Goal: Information Seeking & Learning: Learn about a topic

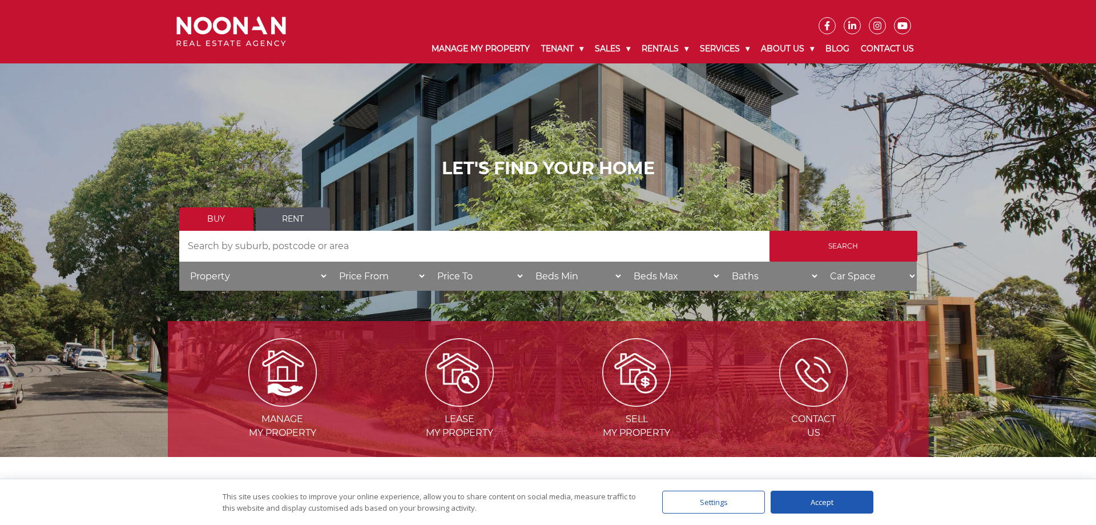
click at [179, 261] on select "Property House [GEOGRAPHIC_DATA] Townhouse Duplex Semi-detached Unit Terrace Ot…" at bounding box center [253, 275] width 149 height 29
select select "Apartment"
click option "Apartment" at bounding box center [0, 0] width 0 height 0
click at [790, 252] on input "Search" at bounding box center [843, 246] width 148 height 31
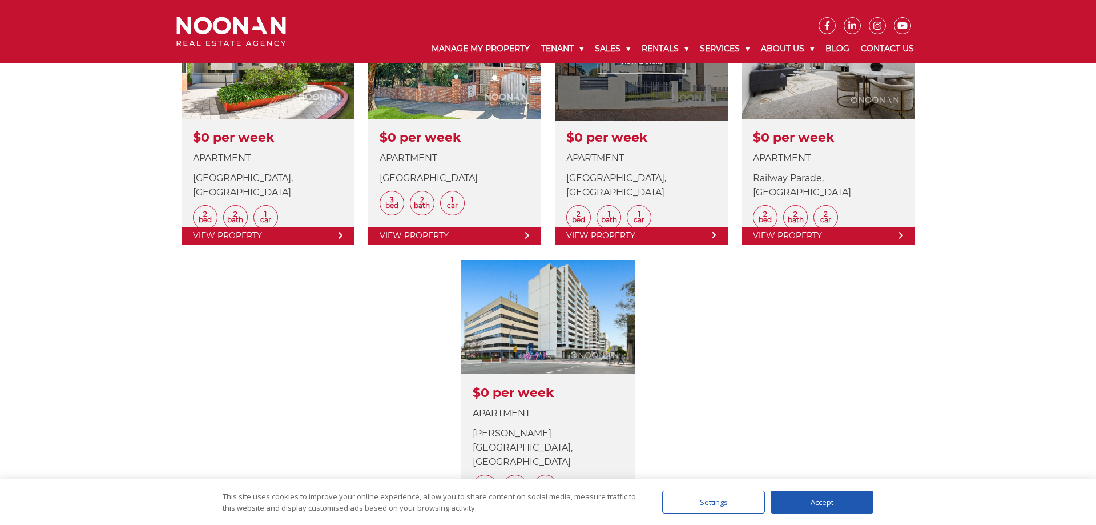
scroll to position [233, 0]
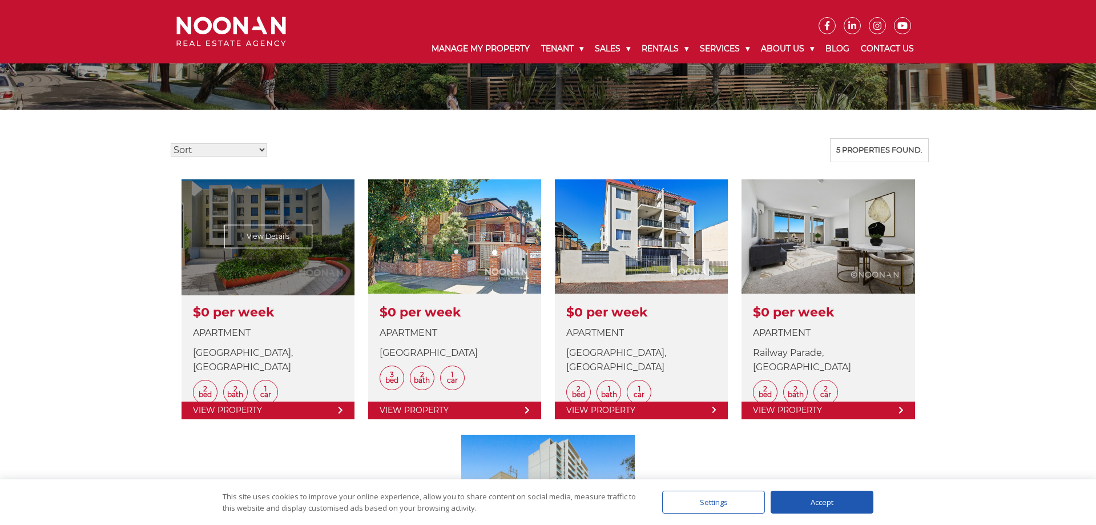
click at [326, 247] on link at bounding box center [267, 299] width 173 height 240
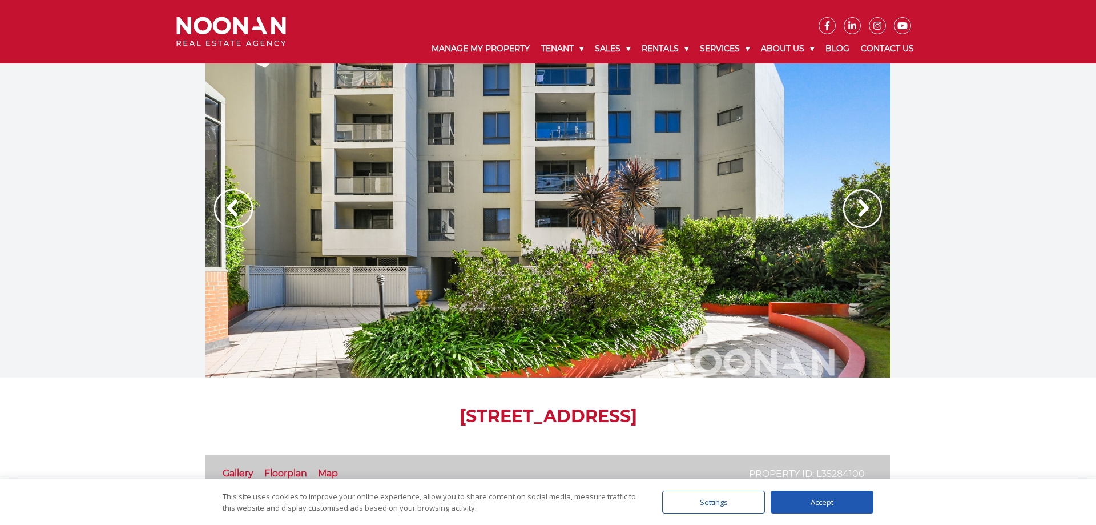
click at [862, 213] on img at bounding box center [862, 208] width 39 height 39
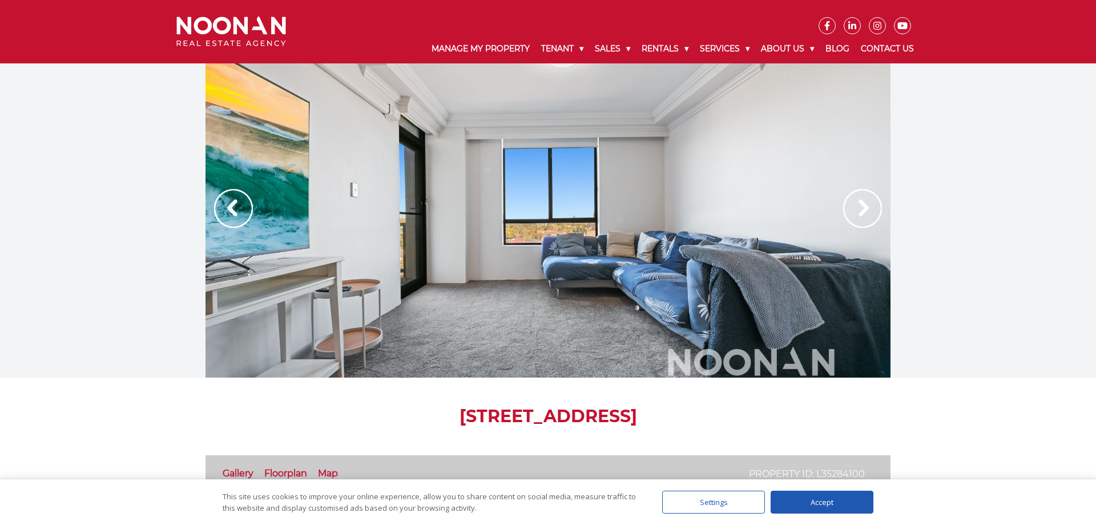
click at [862, 213] on img at bounding box center [862, 208] width 39 height 39
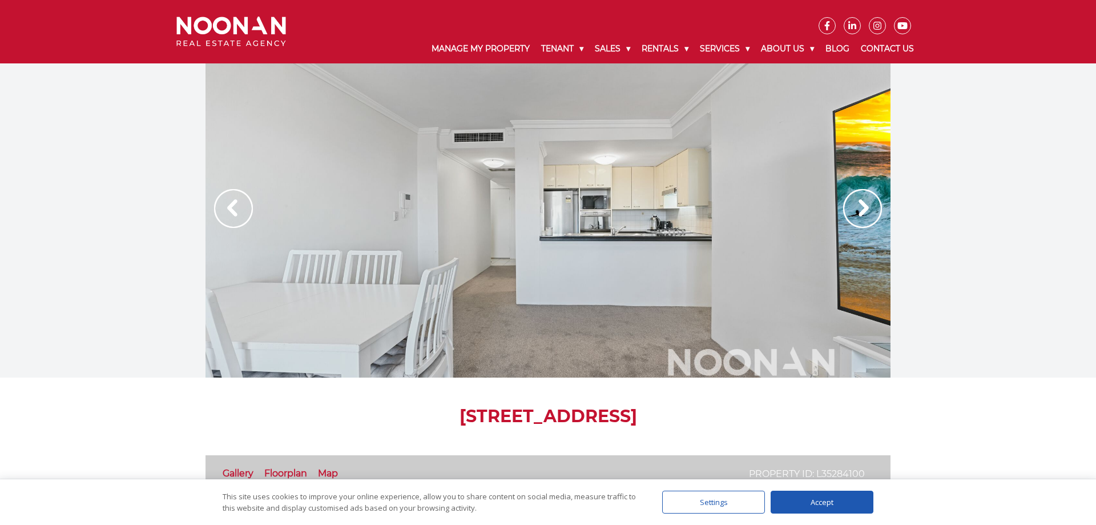
click at [862, 213] on img at bounding box center [862, 208] width 39 height 39
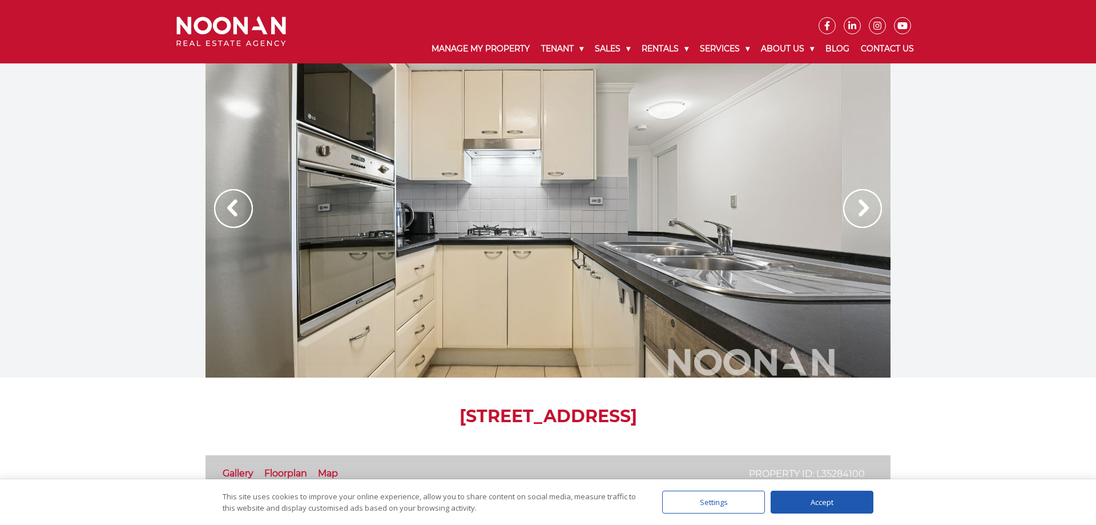
click at [862, 213] on img at bounding box center [862, 208] width 39 height 39
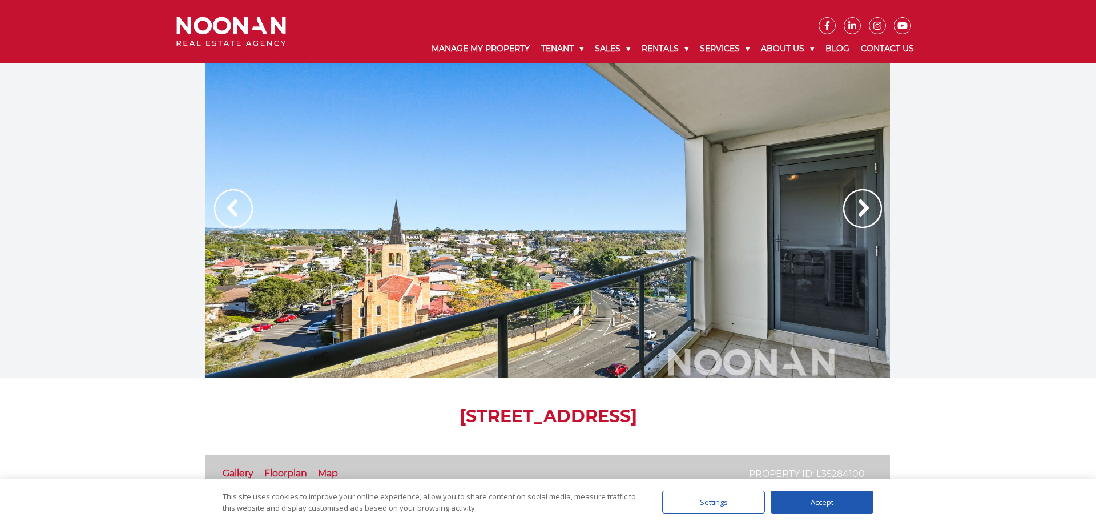
click at [862, 213] on img at bounding box center [862, 208] width 39 height 39
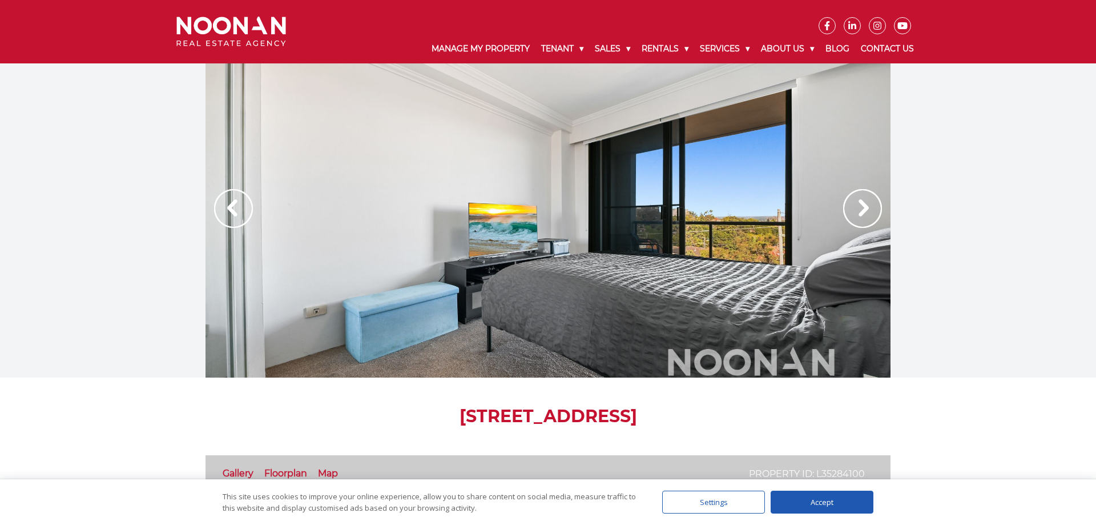
click at [862, 213] on img at bounding box center [862, 208] width 39 height 39
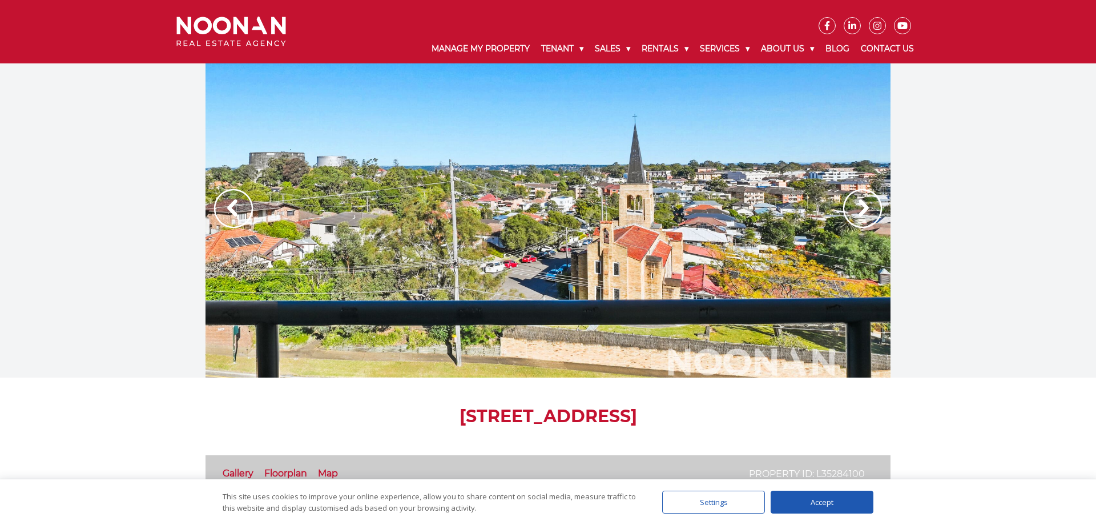
click at [862, 213] on img at bounding box center [862, 208] width 39 height 39
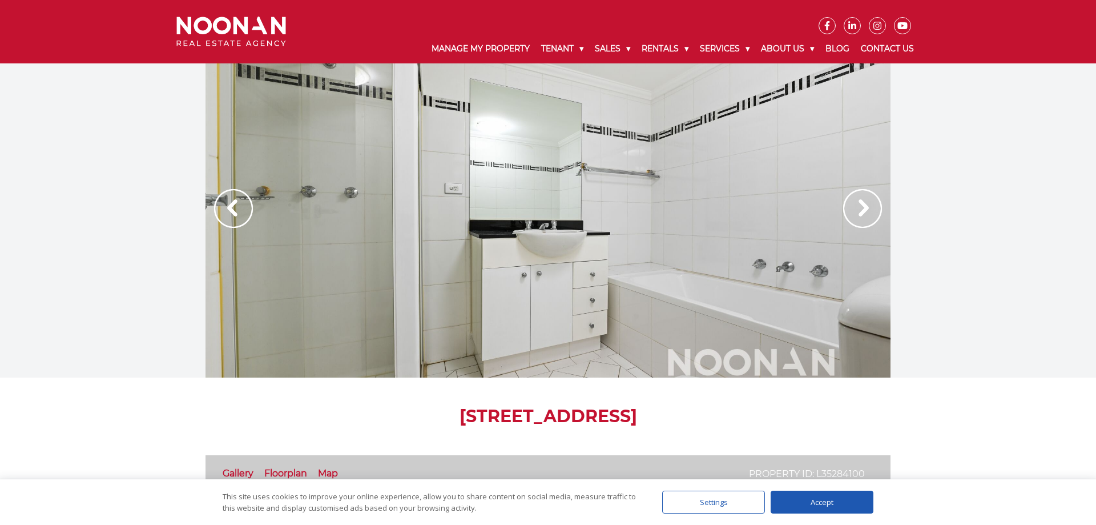
click at [862, 213] on img at bounding box center [862, 208] width 39 height 39
